Goal: Communication & Community: Answer question/provide support

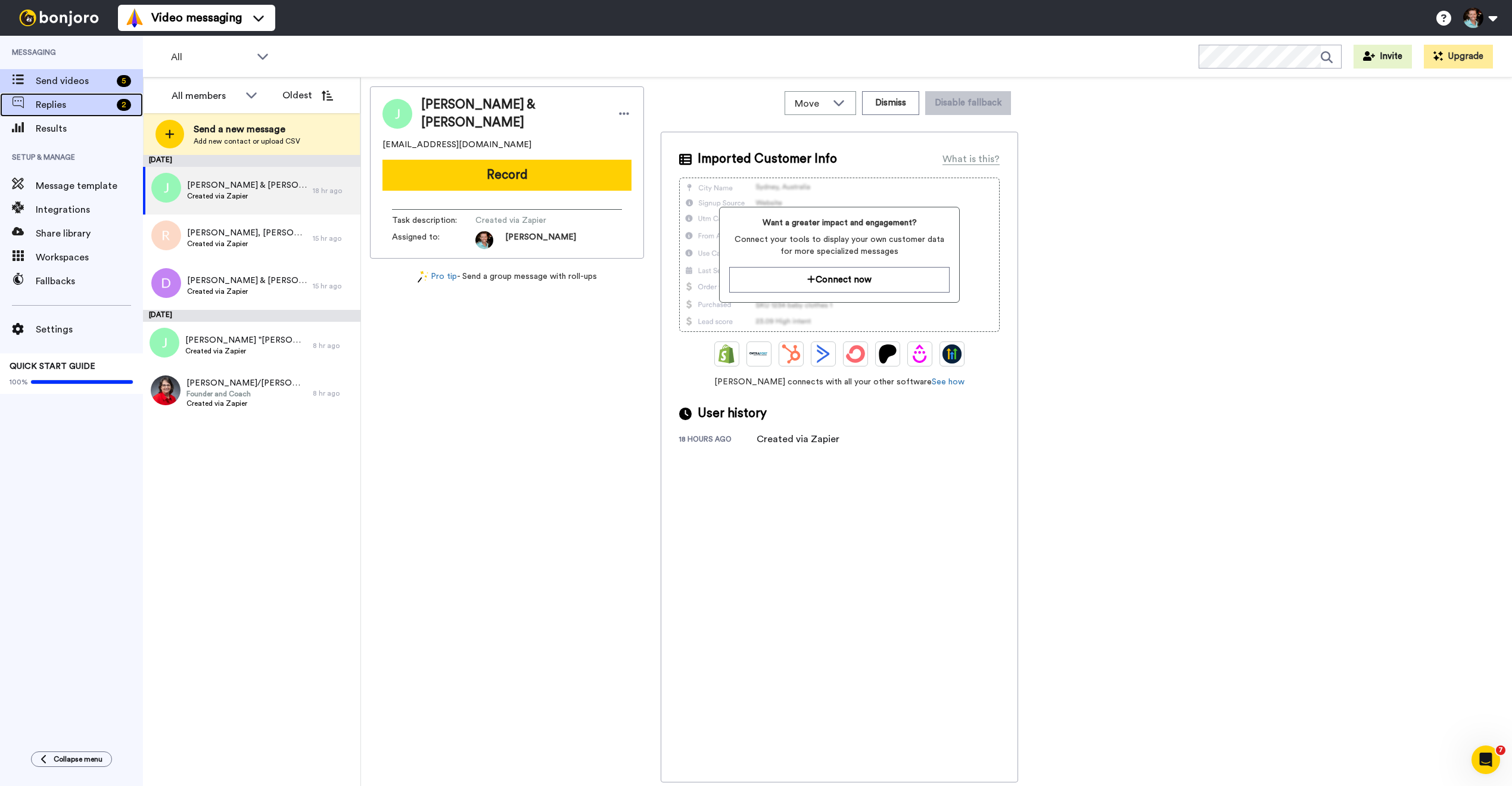
click at [90, 105] on span "Replies" at bounding box center [74, 105] width 76 height 14
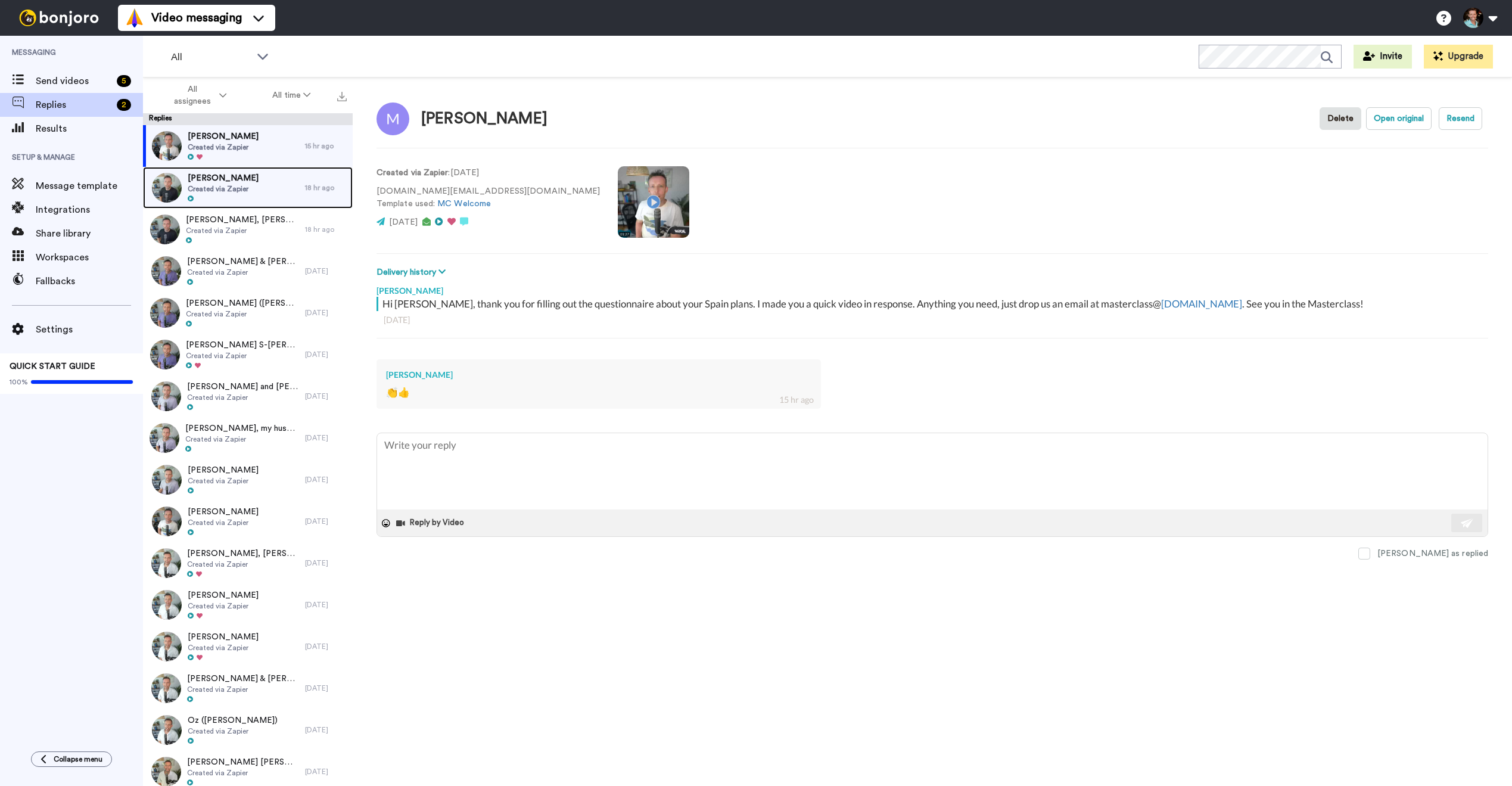
click at [235, 179] on span "[PERSON_NAME]" at bounding box center [223, 177] width 71 height 12
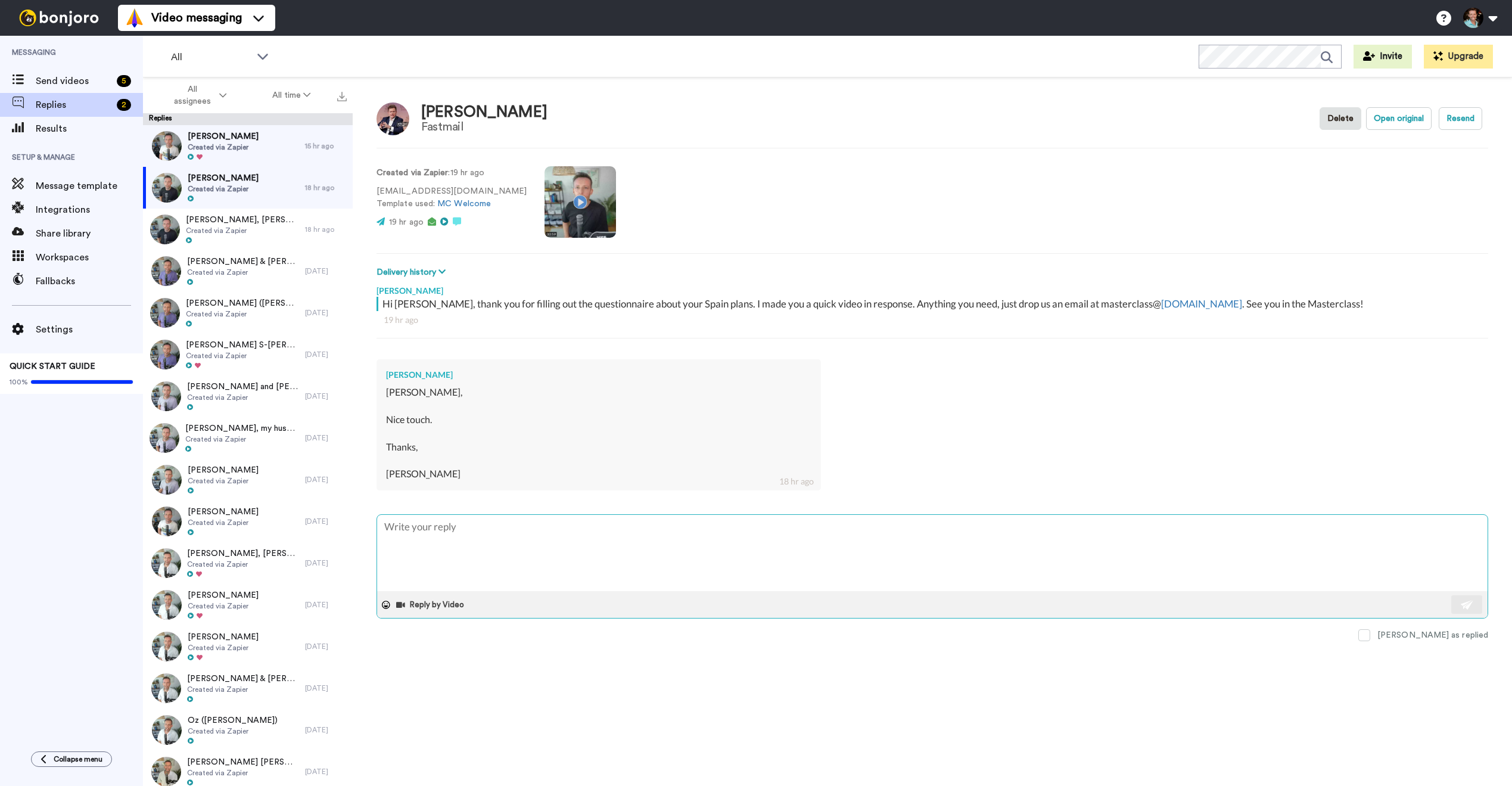
click at [513, 534] on textarea at bounding box center [933, 553] width 1111 height 76
click at [1370, 632] on span at bounding box center [1364, 635] width 12 height 12
click at [250, 147] on span "Created via Zapier" at bounding box center [223, 147] width 71 height 10
type textarea "x"
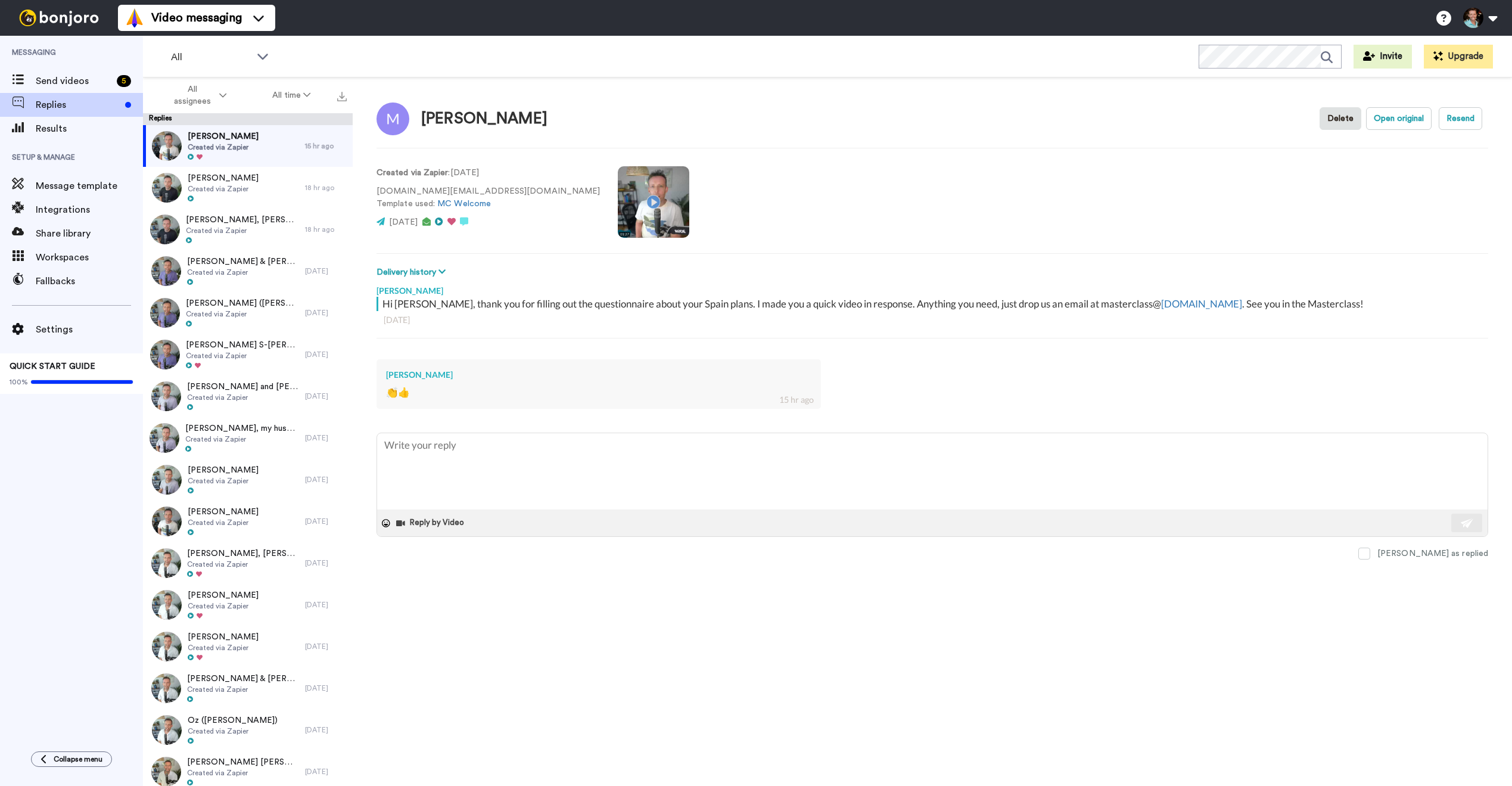
type textarea "x"
